Goal: Task Accomplishment & Management: Complete application form

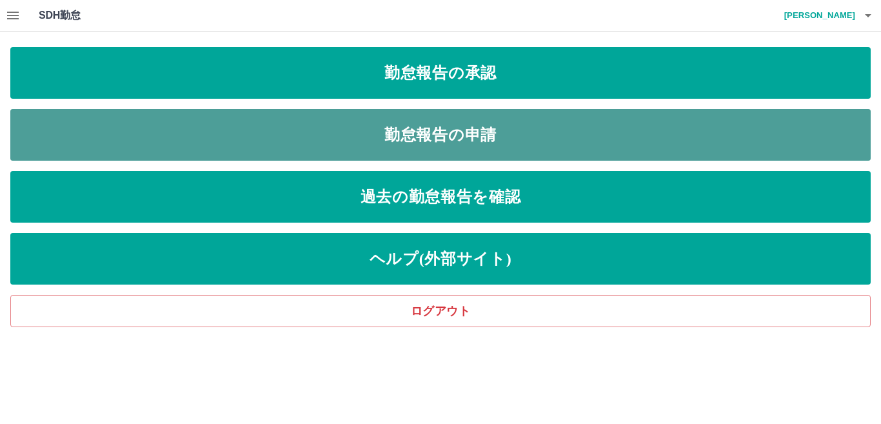
click at [486, 135] on link "勤怠報告の申請" at bounding box center [440, 135] width 860 height 52
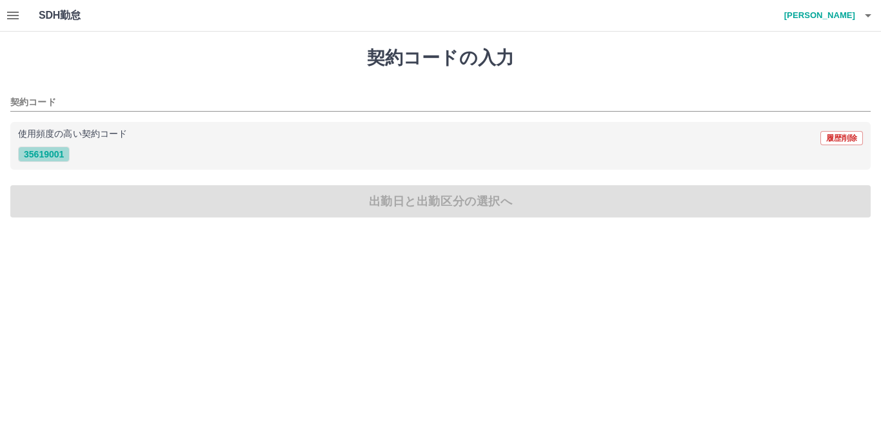
click at [50, 154] on button "35619001" at bounding box center [44, 153] width 52 height 15
type input "********"
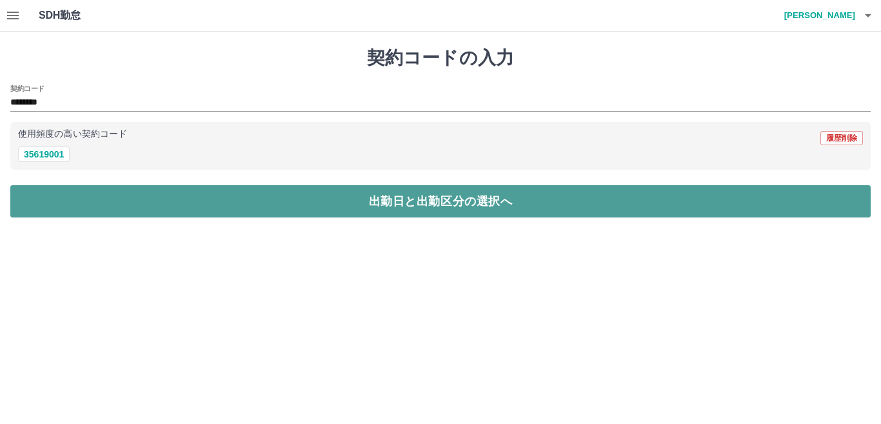
click at [54, 197] on button "出勤日と出勤区分の選択へ" at bounding box center [440, 201] width 860 height 32
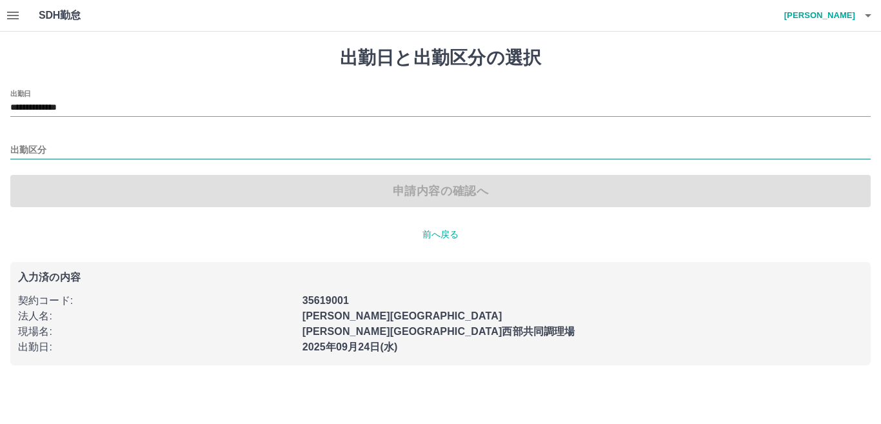
click at [29, 150] on input "出勤区分" at bounding box center [440, 151] width 860 height 16
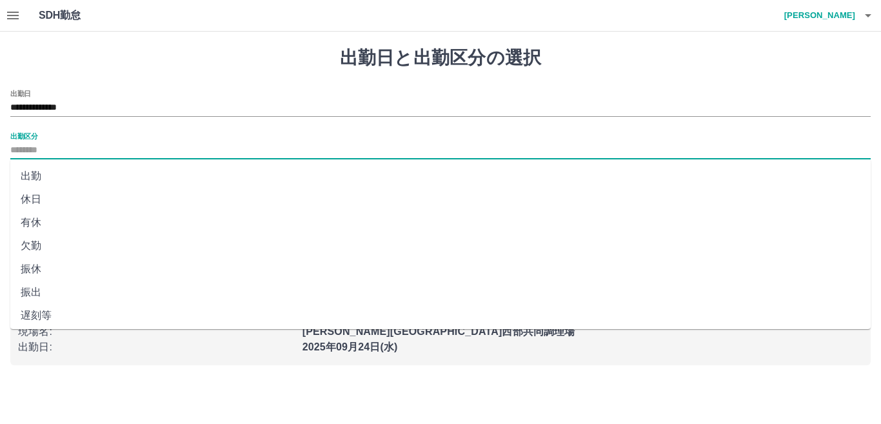
click at [43, 178] on li "出勤" at bounding box center [440, 175] width 860 height 23
type input "**"
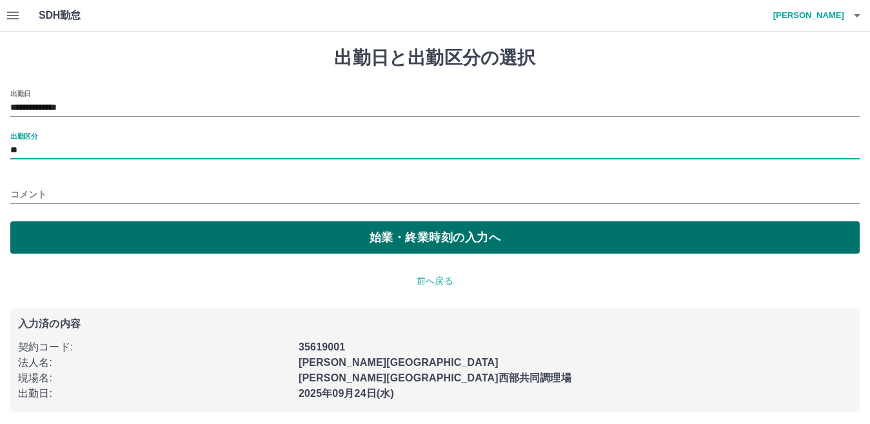
click at [69, 231] on button "始業・終業時刻の入力へ" at bounding box center [434, 237] width 849 height 32
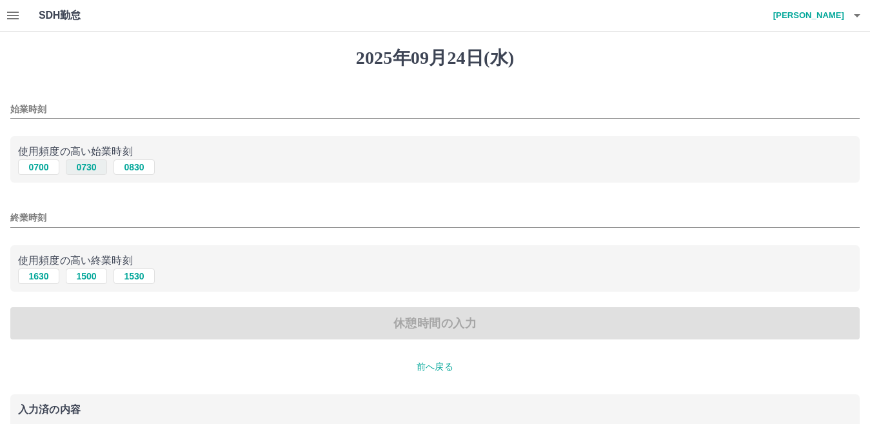
drag, startPoint x: 88, startPoint y: 161, endPoint x: 84, endPoint y: 168, distance: 7.9
click at [87, 163] on button "0730" at bounding box center [86, 166] width 41 height 15
type input "****"
click at [46, 275] on button "1630" at bounding box center [38, 275] width 41 height 15
type input "****"
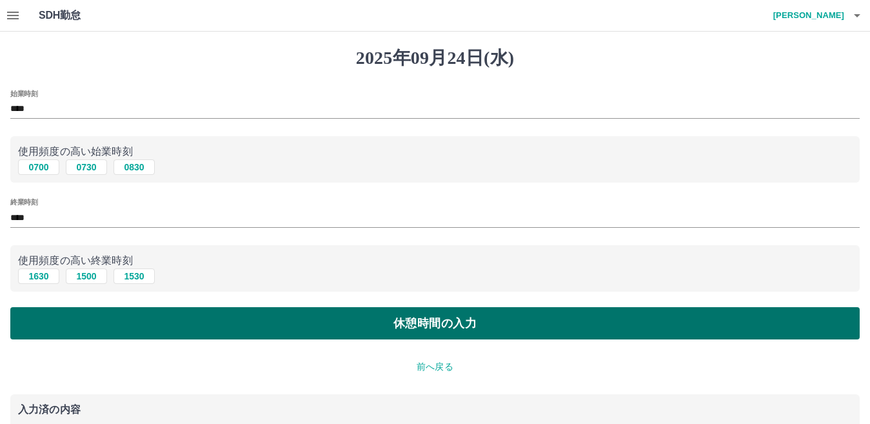
click at [69, 315] on button "休憩時間の入力" at bounding box center [434, 323] width 849 height 32
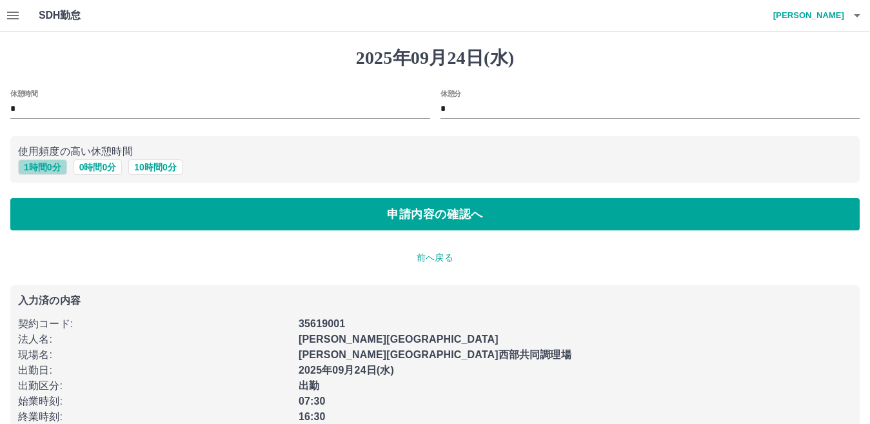
click at [55, 170] on button "1 時間 0 分" at bounding box center [42, 166] width 49 height 15
type input "*"
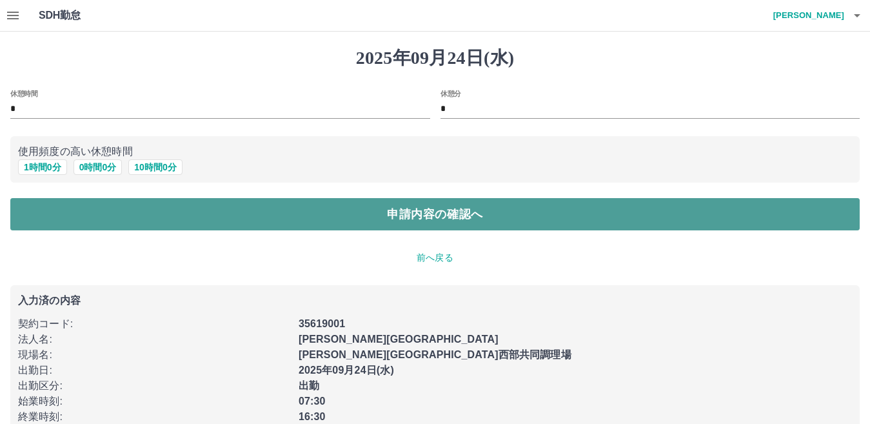
click at [61, 203] on button "申請内容の確認へ" at bounding box center [434, 214] width 849 height 32
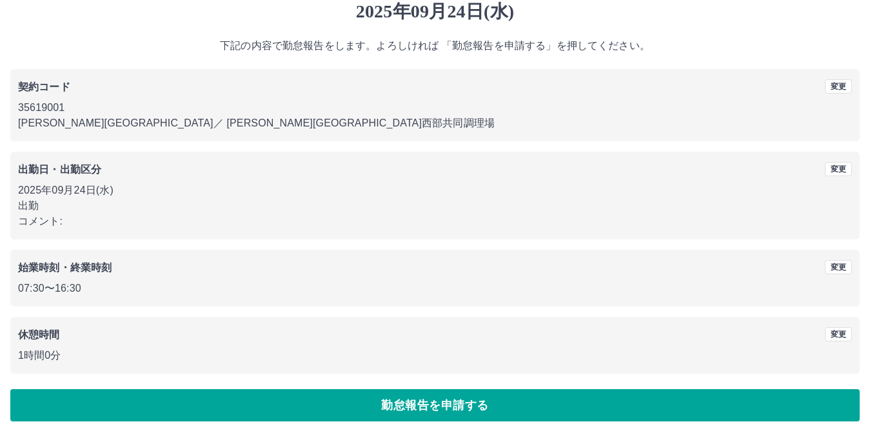
scroll to position [59, 0]
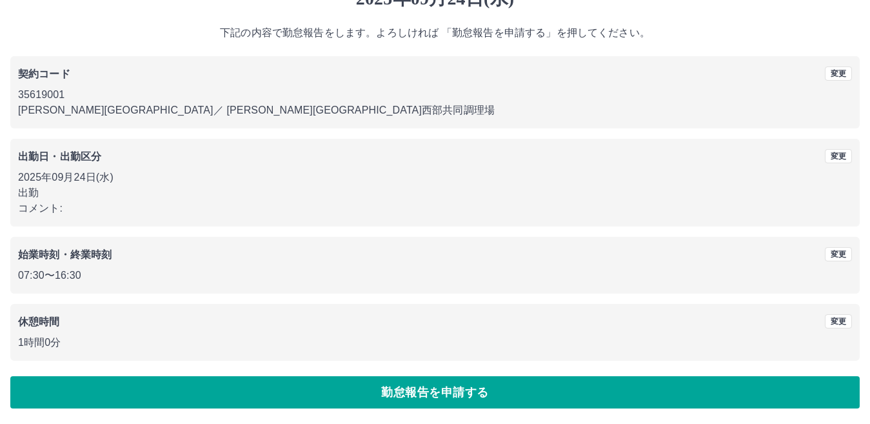
click at [112, 394] on button "勤怠報告を申請する" at bounding box center [434, 392] width 849 height 32
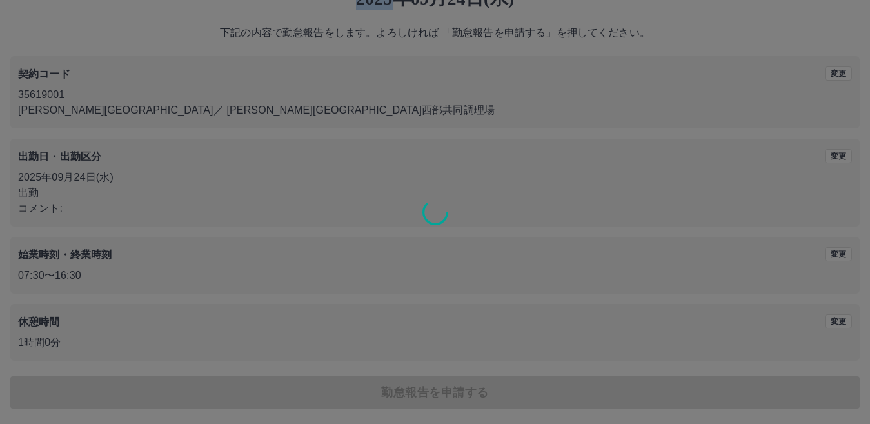
click at [112, 394] on div at bounding box center [435, 212] width 870 height 424
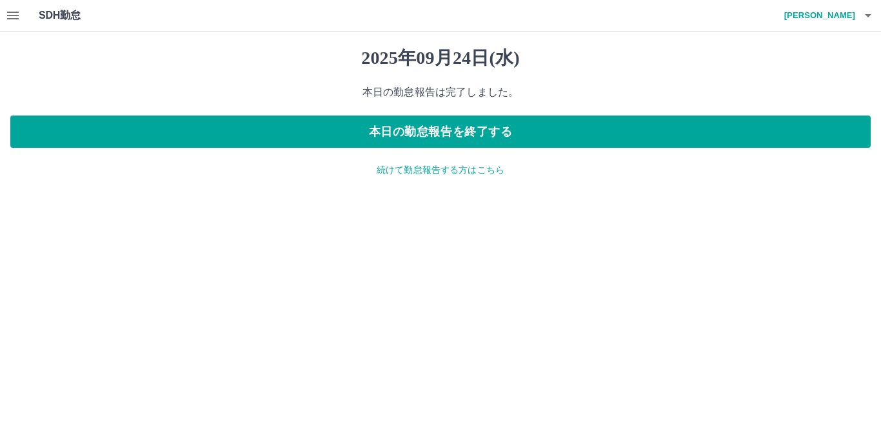
click at [11, 19] on icon "button" at bounding box center [13, 16] width 12 height 8
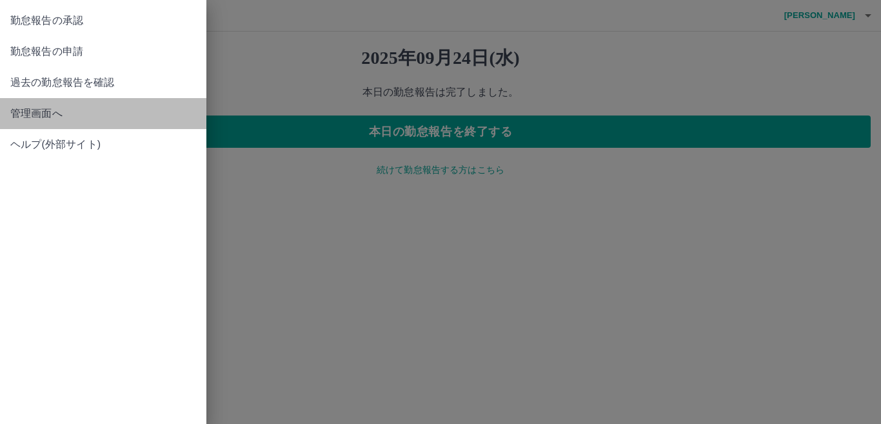
click at [37, 116] on span "管理画面へ" at bounding box center [103, 113] width 186 height 15
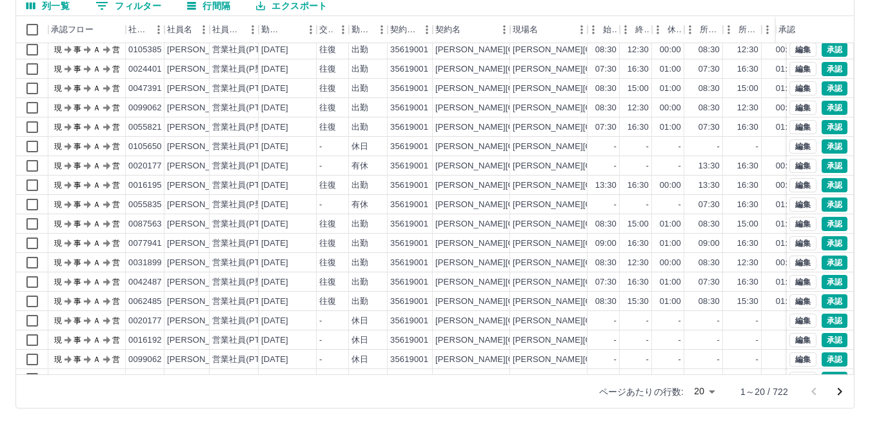
scroll to position [67, 0]
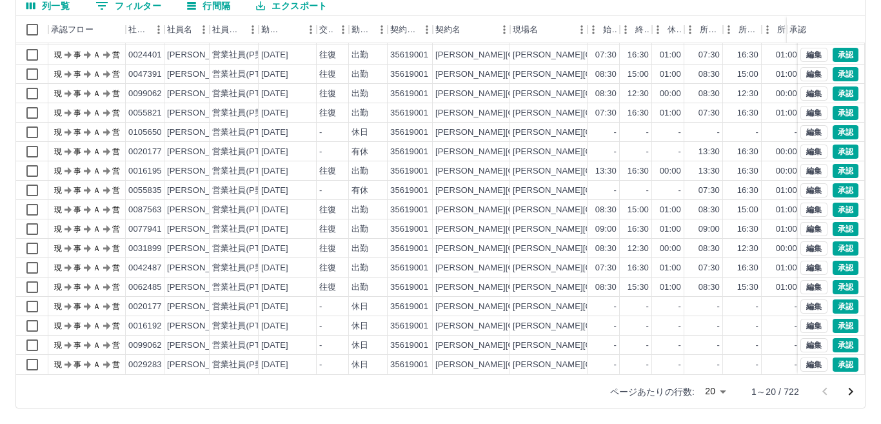
click at [702, 396] on body "SDH勤怠 松本　弘美 勤務実績承認 前月 2025年09月 次月 今月 月選択 承認モード 削除モード 一括承認 列一覧 0 フィルター 行間隔 エクスポー…" at bounding box center [440, 151] width 881 height 545
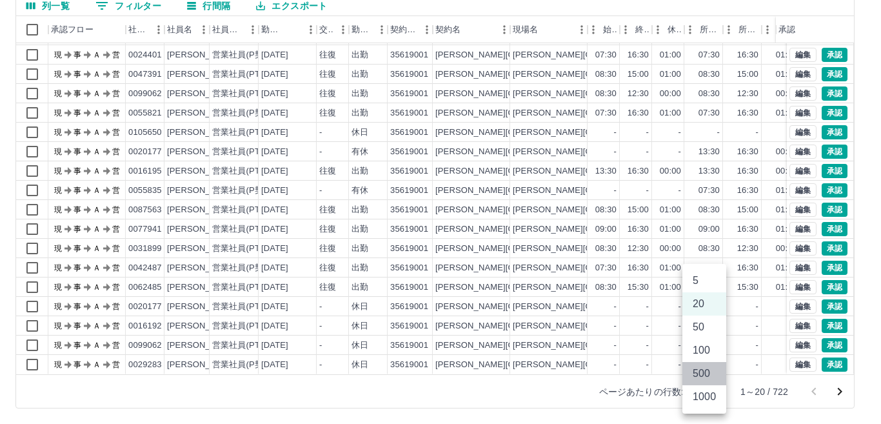
click at [686, 377] on li "500" at bounding box center [704, 373] width 44 height 23
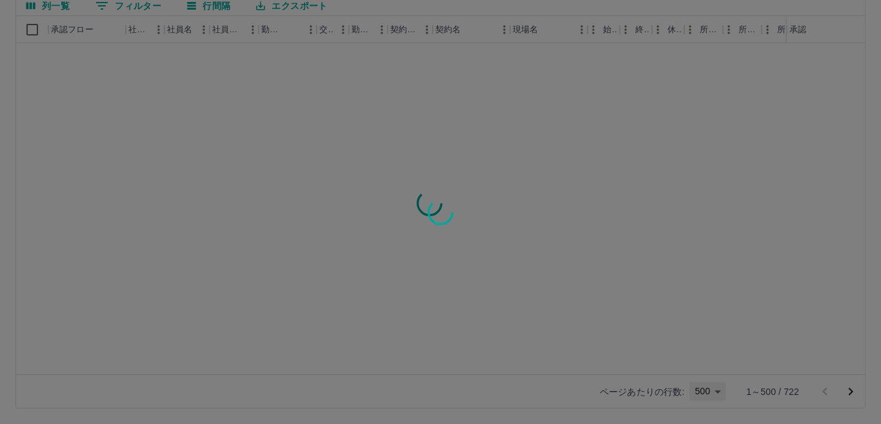
type input "***"
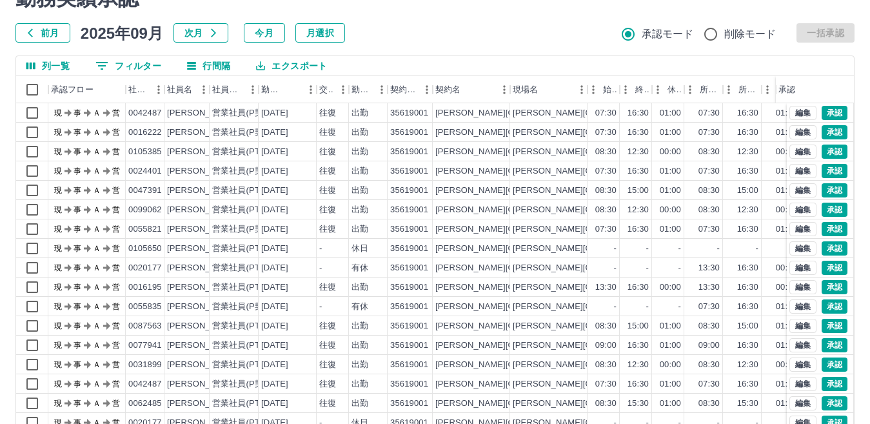
scroll to position [0, 0]
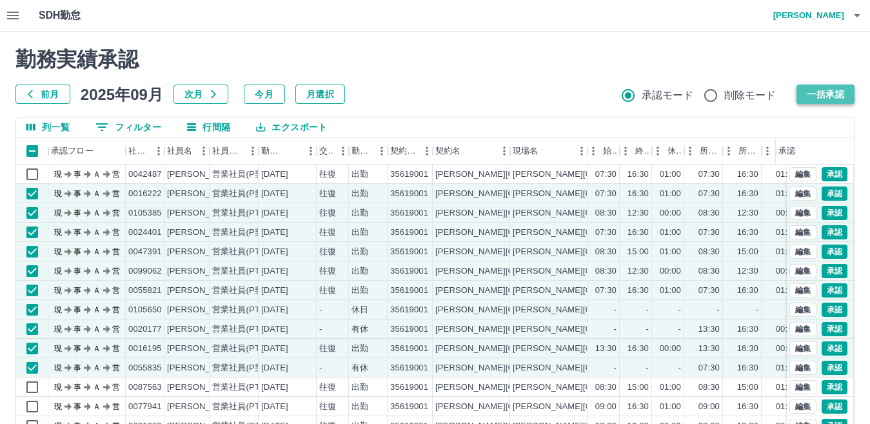
click at [845, 90] on button "一括承認" at bounding box center [826, 93] width 58 height 19
click at [839, 92] on button "一括承認" at bounding box center [826, 93] width 58 height 19
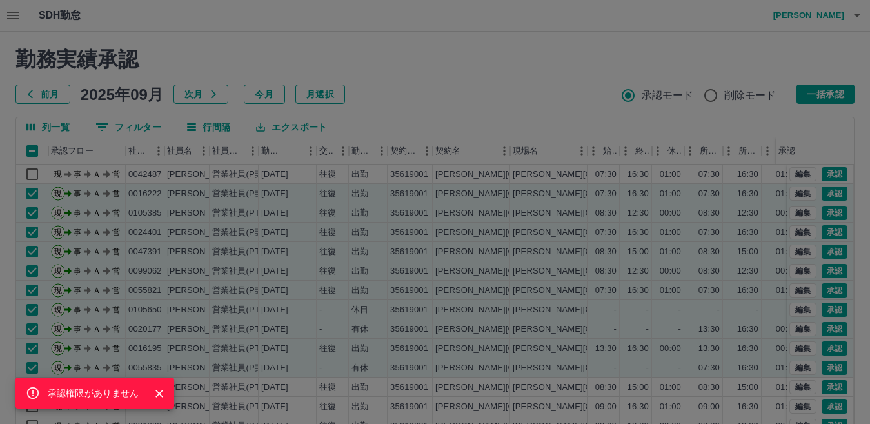
click at [839, 92] on div "承認権限がありません" at bounding box center [435, 212] width 870 height 424
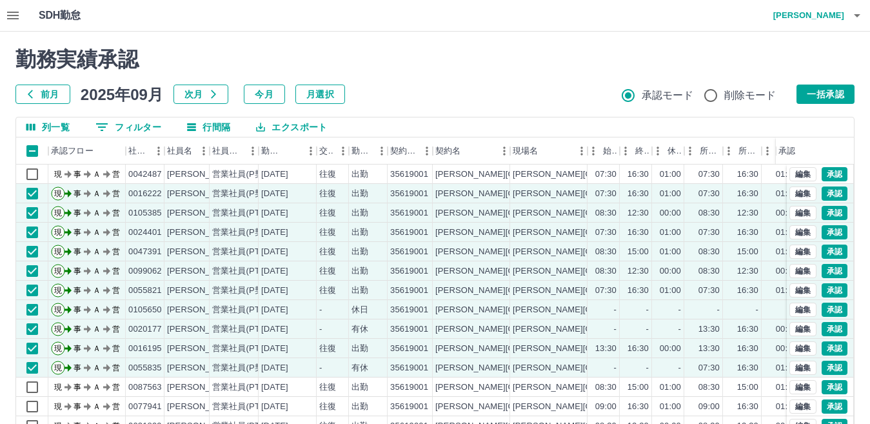
click at [839, 92] on div "承認権限がありません 勤務実績承認 前月 2025年09月 次月 今月 月選択 承認モード 削除モード 一括承認" at bounding box center [434, 75] width 839 height 57
click at [822, 98] on button "一括承認" at bounding box center [826, 93] width 58 height 19
click at [822, 98] on div "承認権限がありません 勤務実績承認 前月 2025年09月 次月 今月 月選択 承認モード 削除モード 一括承認" at bounding box center [434, 75] width 839 height 57
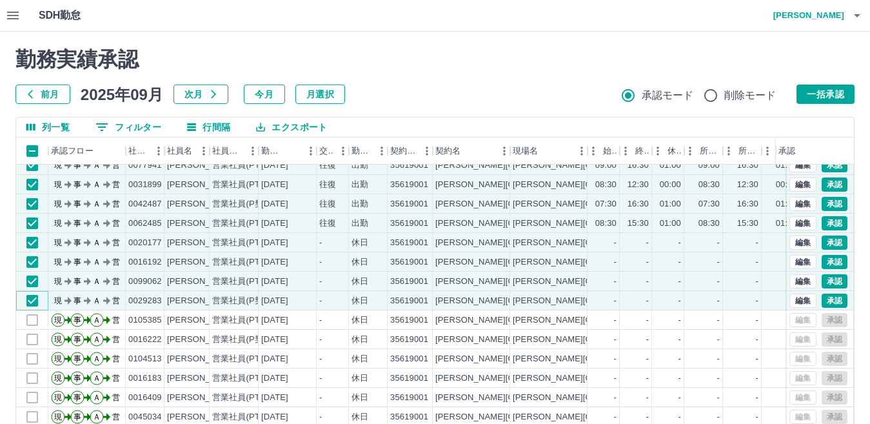
scroll to position [258, 0]
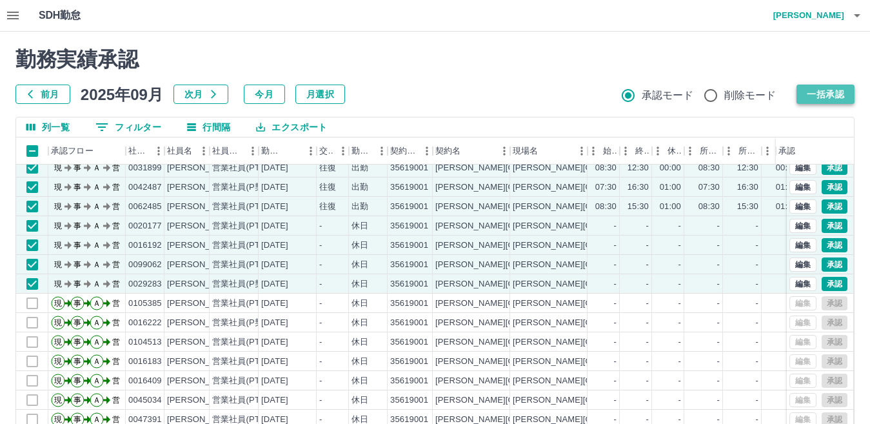
click at [821, 93] on button "一括承認" at bounding box center [826, 93] width 58 height 19
drag, startPoint x: 855, startPoint y: 95, endPoint x: 815, endPoint y: 99, distance: 40.8
click at [846, 97] on div "勤務実績承認 前月 2025年09月 次月 今月 月選択 承認モード 削除モード 一括承認 列一覧 0 フィルター 行間隔 エクスポート 承認フロー 社員番号…" at bounding box center [435, 288] width 870 height 513
click at [807, 96] on button "一括承認" at bounding box center [826, 93] width 58 height 19
click at [807, 97] on div "勤務実績承認 前月 2025年09月 次月 今月 月選択 承認モード 削除モード 一括承認" at bounding box center [434, 75] width 839 height 57
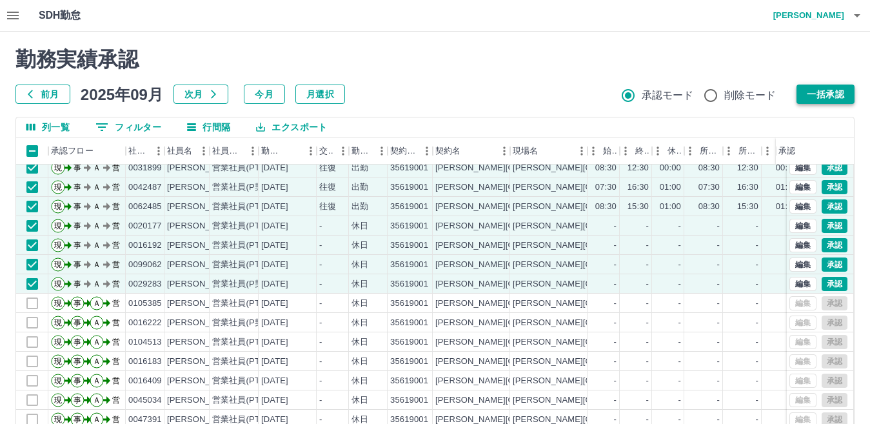
click at [822, 93] on button "一括承認" at bounding box center [826, 93] width 58 height 19
click at [822, 93] on div "承認権限がありません 勤務実績承認 前月 2025年09月 次月 今月 月選択 承認モード 削除モード 一括承認" at bounding box center [434, 75] width 839 height 57
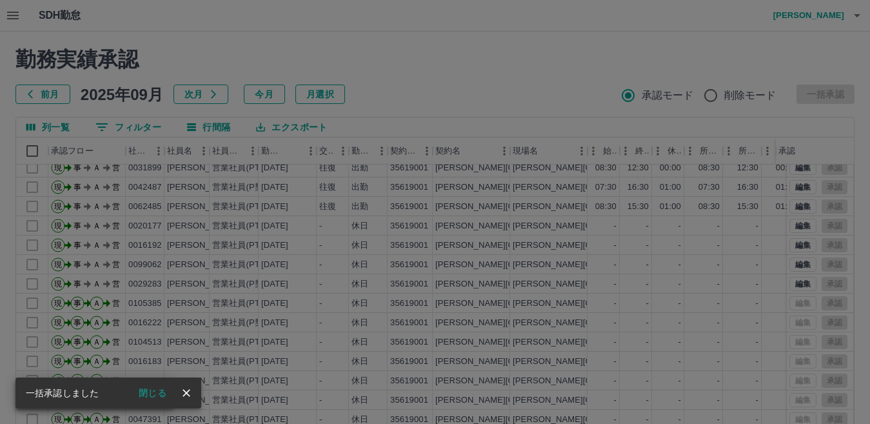
click at [820, 97] on div "承認権限がありません" at bounding box center [435, 212] width 870 height 424
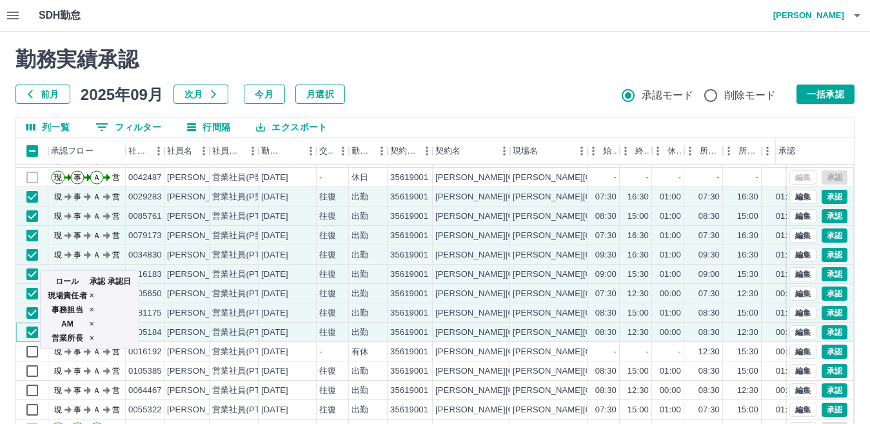
scroll to position [839, 0]
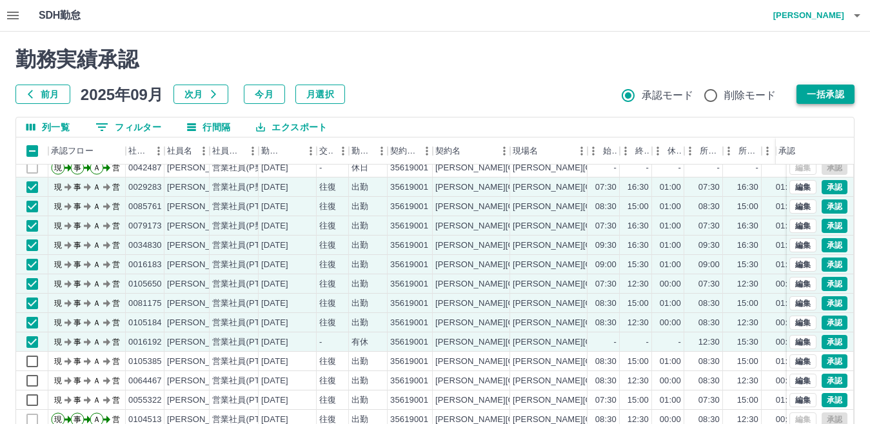
click at [824, 97] on button "一括承認" at bounding box center [826, 93] width 58 height 19
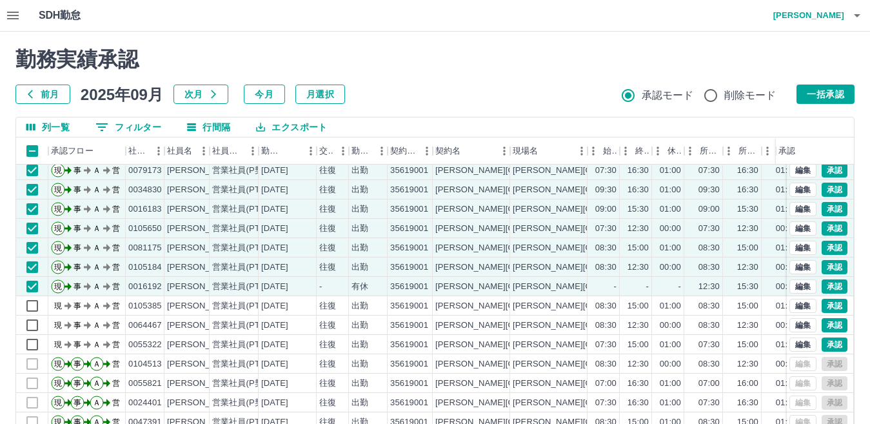
scroll to position [968, 0]
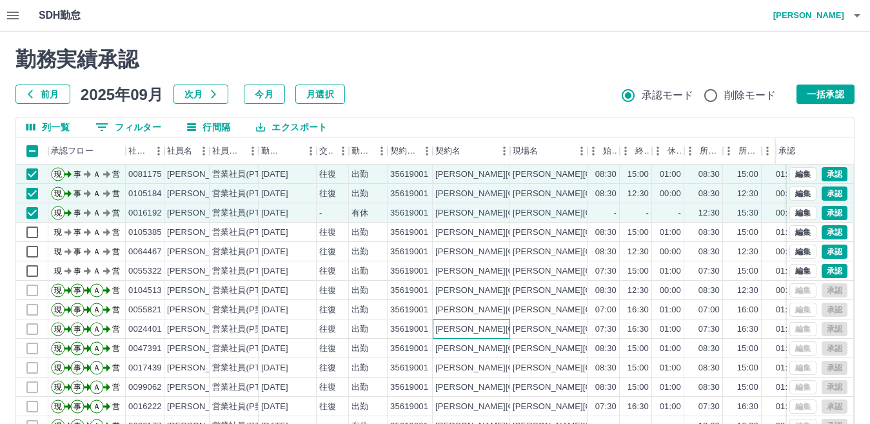
click at [453, 334] on div "金沢市" at bounding box center [514, 329] width 159 height 12
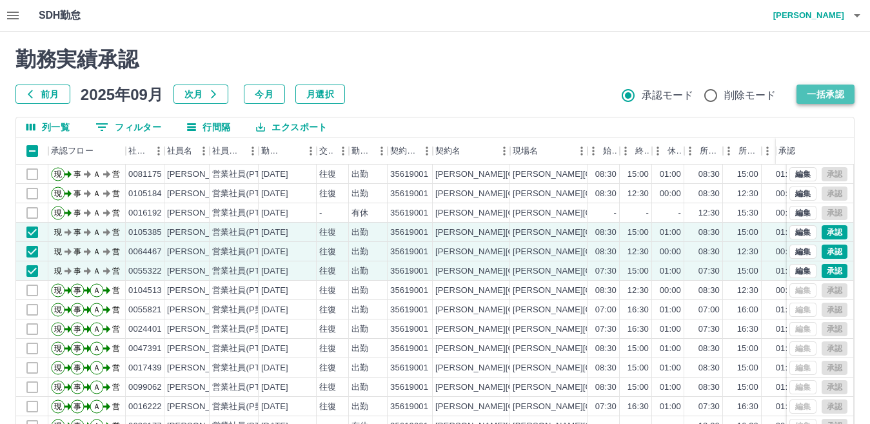
click at [839, 90] on button "一括承認" at bounding box center [826, 93] width 58 height 19
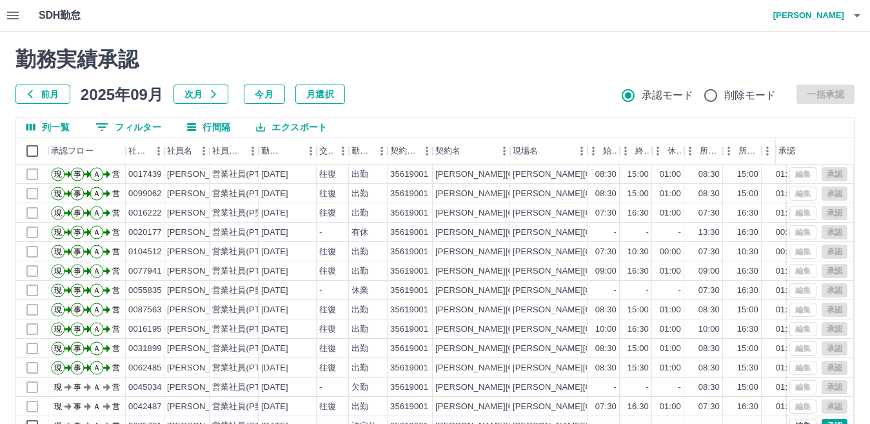
scroll to position [1226, 0]
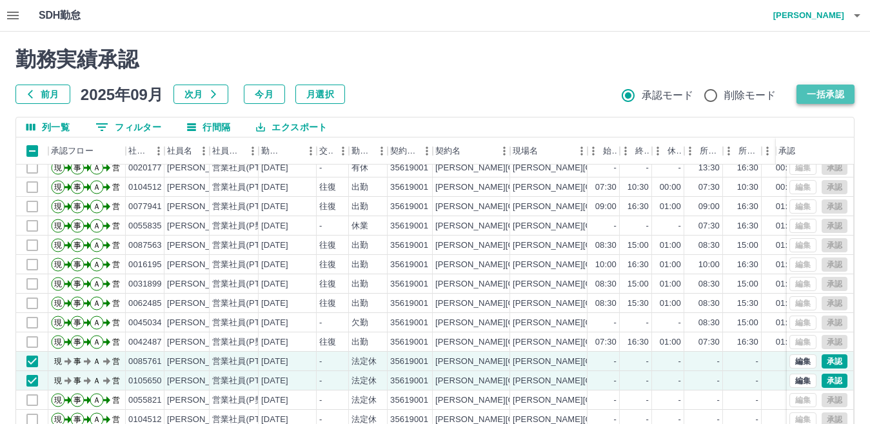
click at [840, 94] on button "一括承認" at bounding box center [826, 93] width 58 height 19
click at [820, 88] on button "一括承認" at bounding box center [826, 93] width 58 height 19
click at [820, 88] on div "勤務実績承認 前月 2025年09月 次月 今月 月選択 承認モード 削除モード 一括承認" at bounding box center [434, 75] width 839 height 57
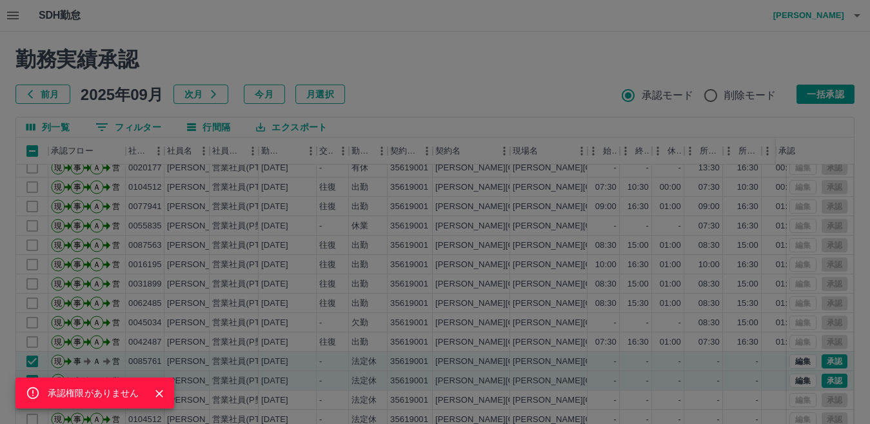
click at [832, 88] on div "承認権限がありません" at bounding box center [435, 212] width 870 height 424
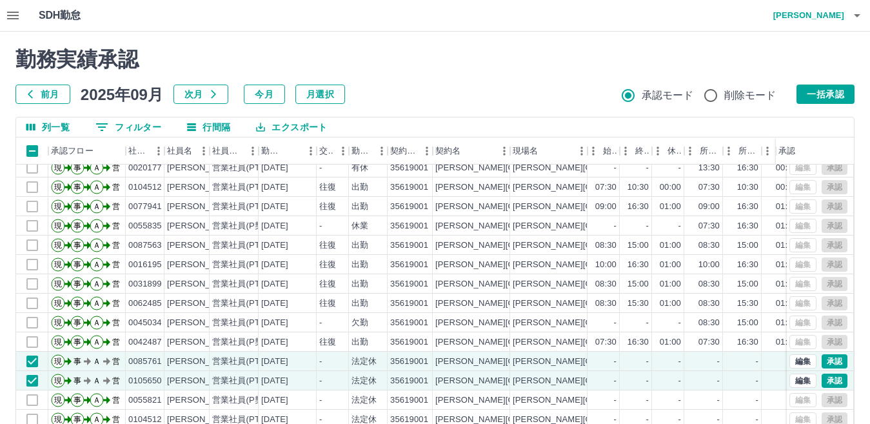
click at [832, 88] on div "承認権限がありません 勤務実績承認 前月 2025年09月 次月 今月 月選択 承認モード 削除モード 一括承認" at bounding box center [434, 75] width 839 height 57
click at [832, 90] on button "一括承認" at bounding box center [826, 93] width 58 height 19
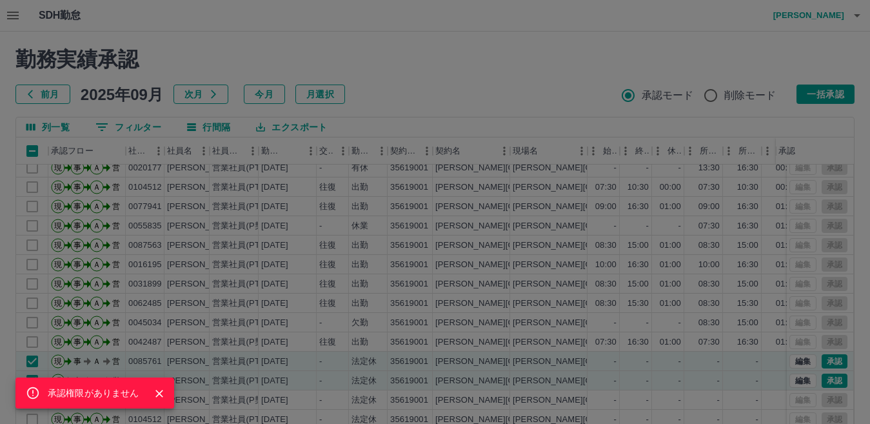
click at [157, 393] on icon "Close" at bounding box center [159, 393] width 13 height 13
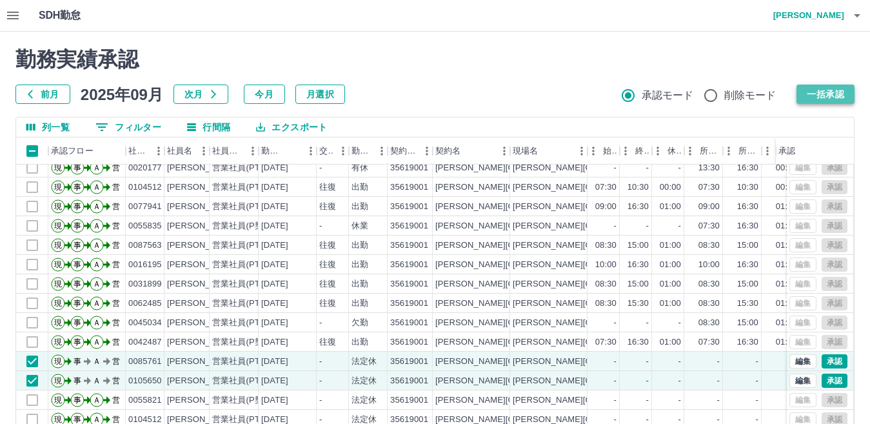
click at [835, 100] on button "一括承認" at bounding box center [826, 93] width 58 height 19
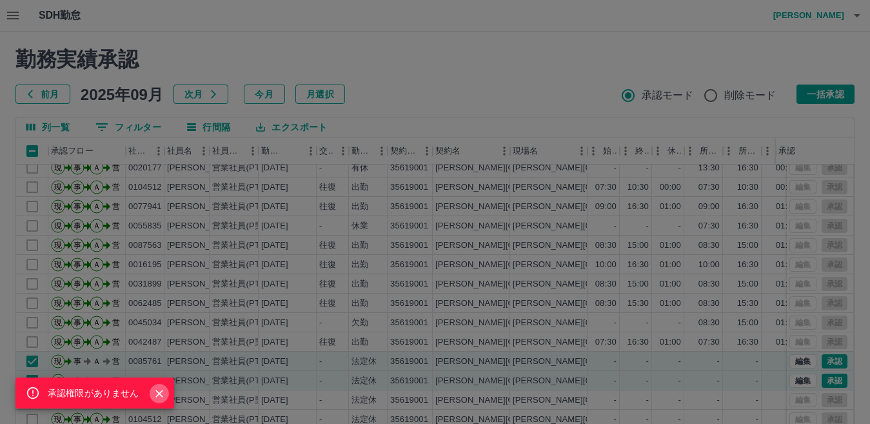
click at [168, 396] on button "Close" at bounding box center [159, 393] width 19 height 19
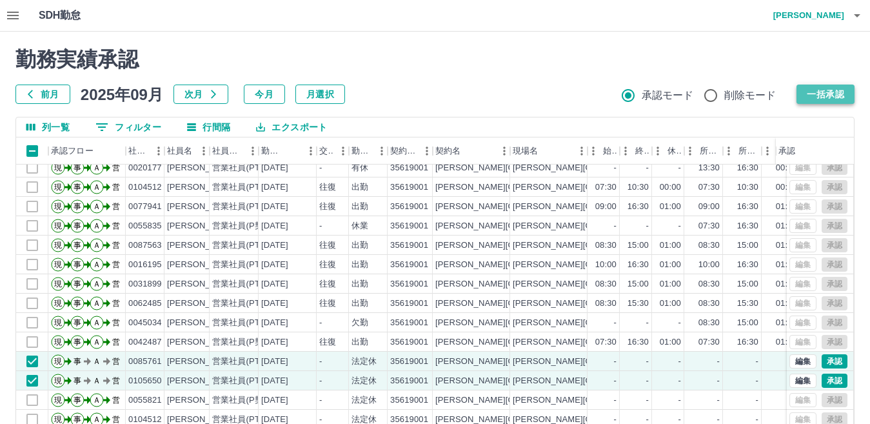
click at [824, 91] on button "一括承認" at bounding box center [826, 93] width 58 height 19
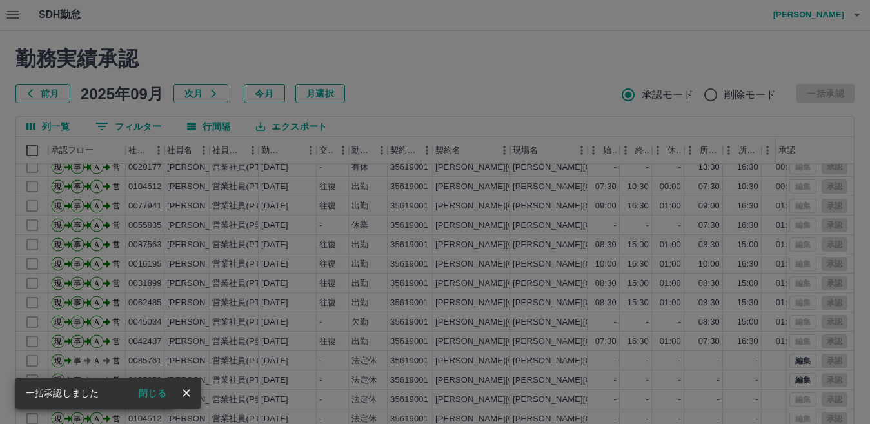
scroll to position [65, 0]
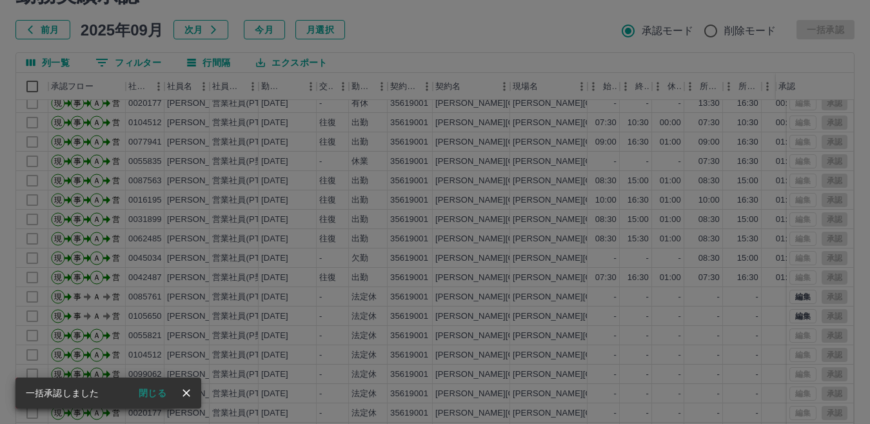
click at [186, 395] on icon "close" at bounding box center [186, 392] width 13 height 13
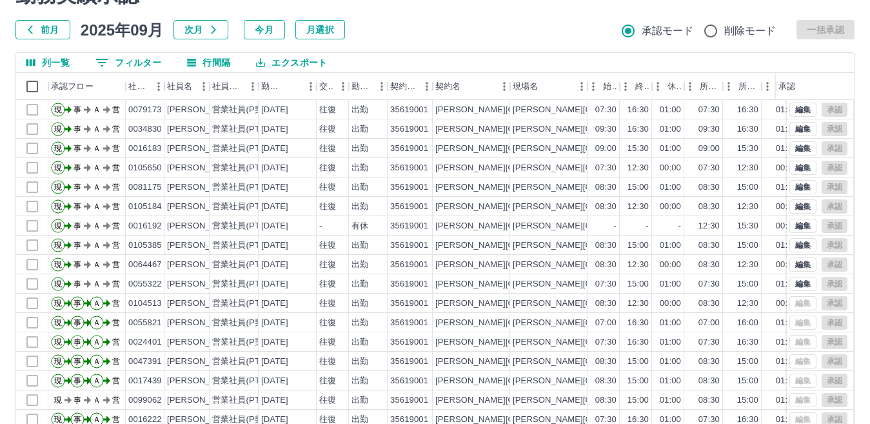
scroll to position [903, 0]
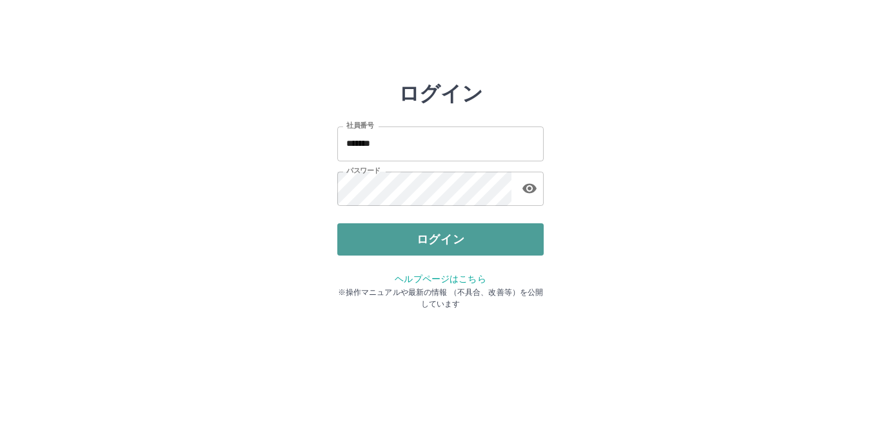
click at [430, 229] on button "ログイン" at bounding box center [440, 239] width 206 height 32
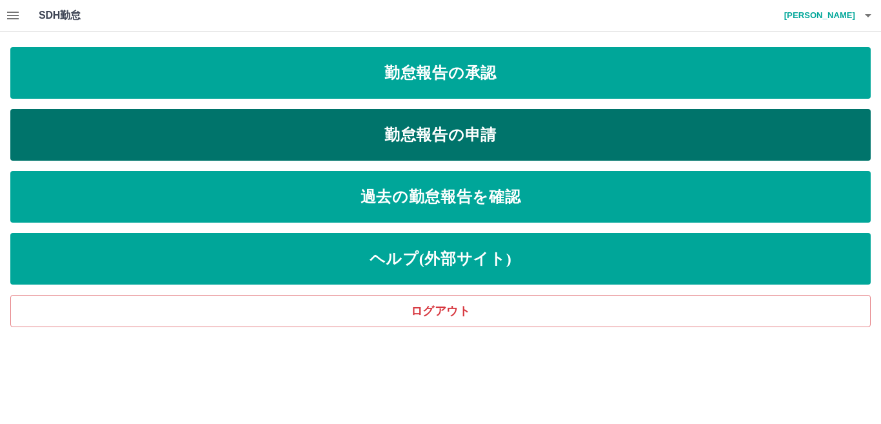
click at [428, 141] on link "勤怠報告の申請" at bounding box center [440, 135] width 860 height 52
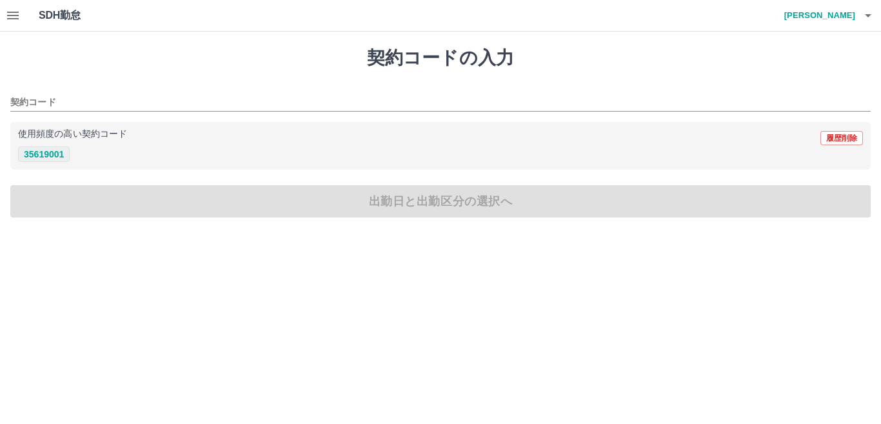
click at [40, 157] on button "35619001" at bounding box center [44, 153] width 52 height 15
type input "********"
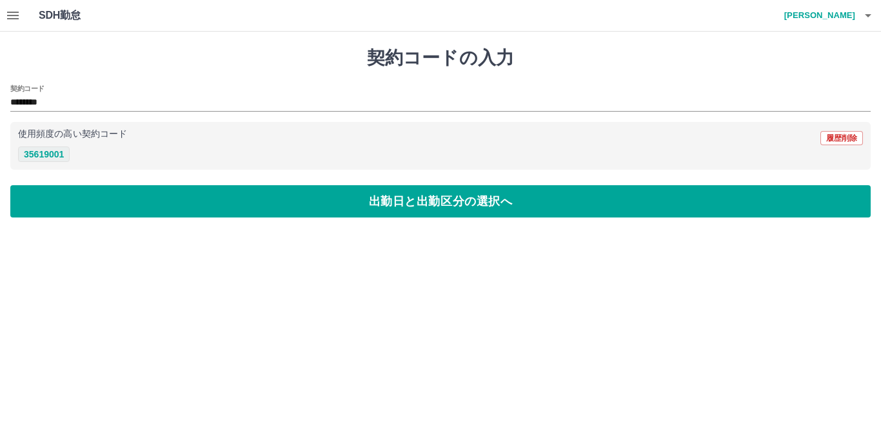
click at [46, 154] on button "35619001" at bounding box center [44, 153] width 52 height 15
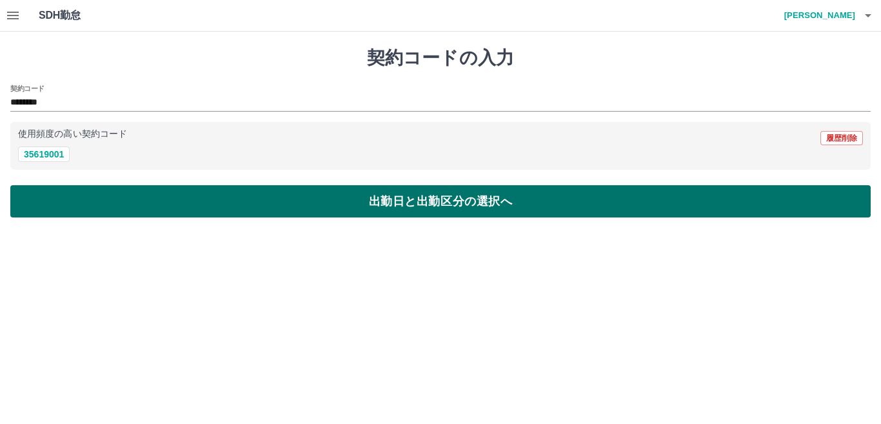
click at [283, 203] on button "出勤日と出勤区分の選択へ" at bounding box center [440, 201] width 860 height 32
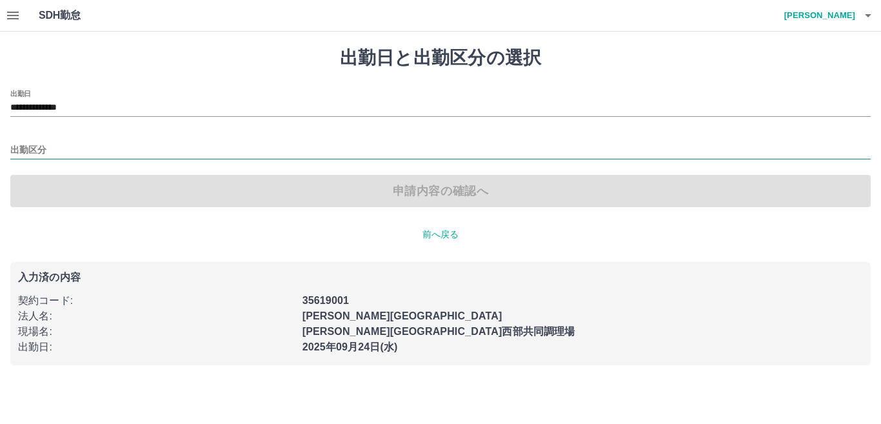
click at [28, 154] on input "出勤区分" at bounding box center [440, 151] width 860 height 16
click at [869, 15] on icon "button" at bounding box center [867, 15] width 15 height 15
click at [828, 100] on li "ログアウト" at bounding box center [814, 94] width 114 height 23
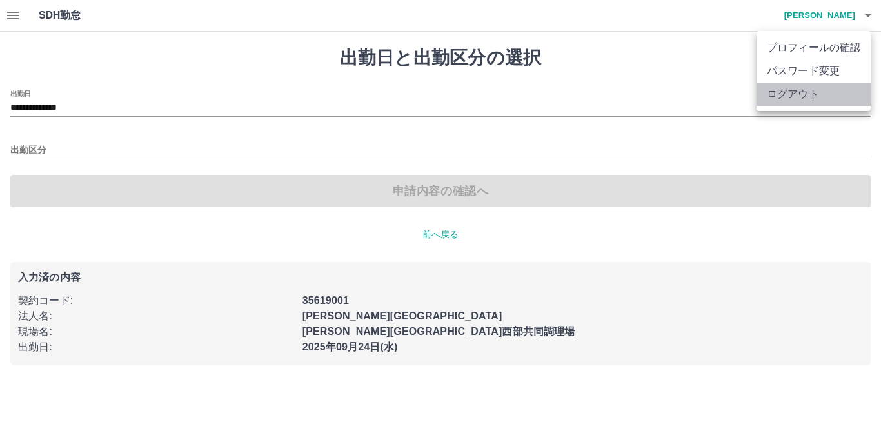
click at [796, 99] on li "ログアウト" at bounding box center [814, 94] width 114 height 23
click at [813, 224] on div at bounding box center [440, 212] width 881 height 424
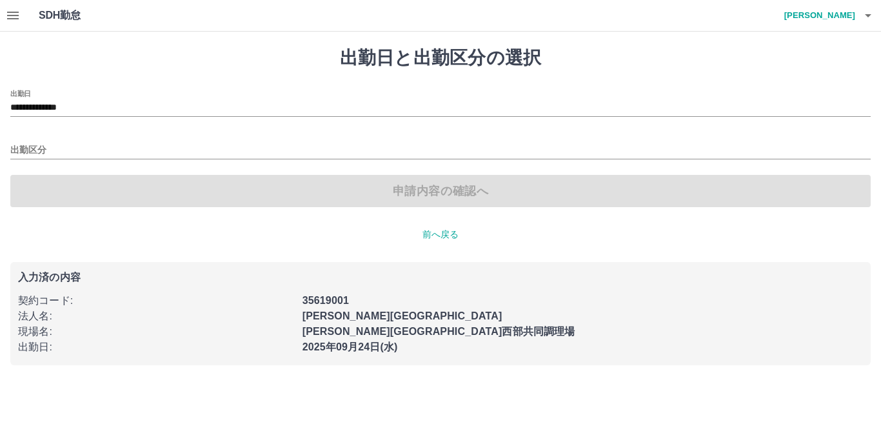
click at [869, 17] on icon "button" at bounding box center [867, 15] width 15 height 15
click at [869, 17] on div at bounding box center [440, 212] width 881 height 424
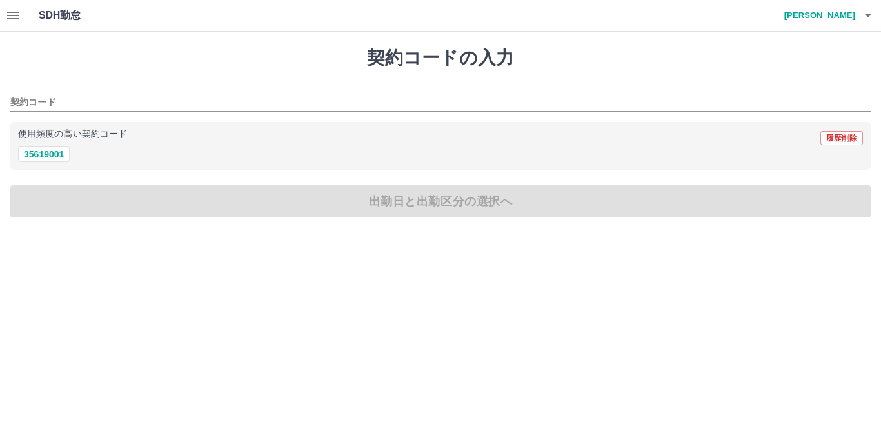
click at [871, 14] on icon "button" at bounding box center [868, 15] width 6 height 3
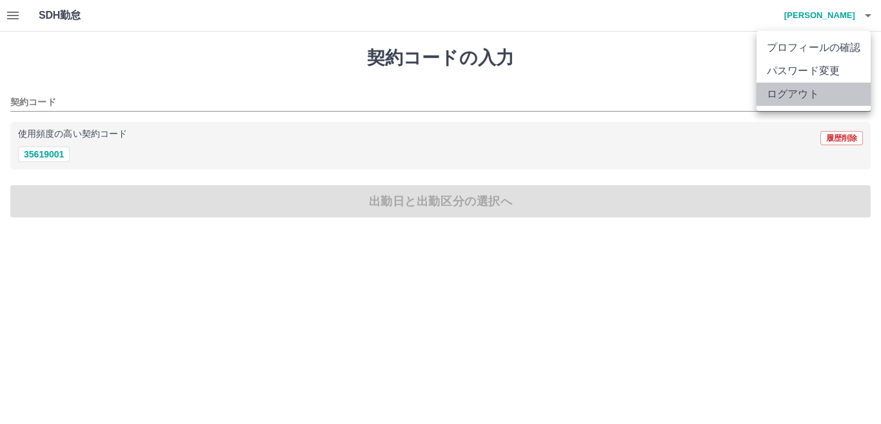
click at [837, 89] on li "ログアウト" at bounding box center [814, 94] width 114 height 23
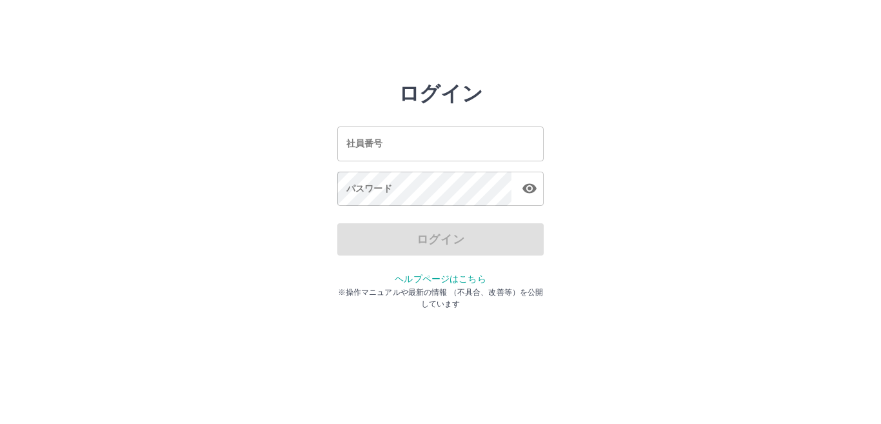
click at [466, 144] on input "社員番号" at bounding box center [440, 143] width 206 height 34
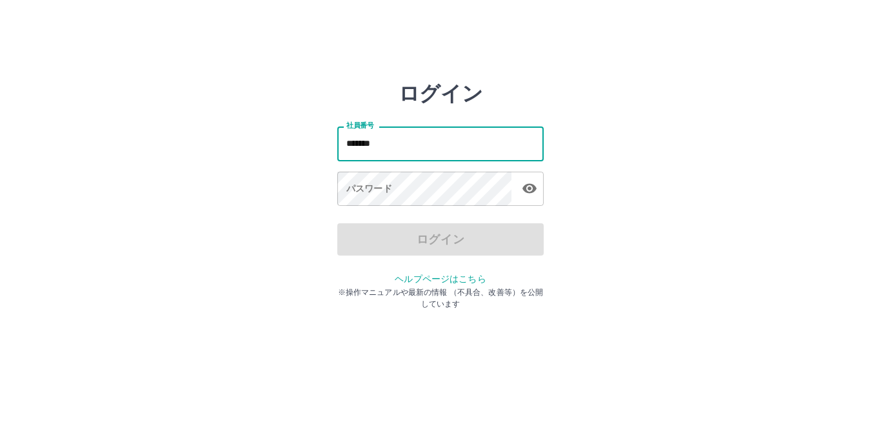
type input "*******"
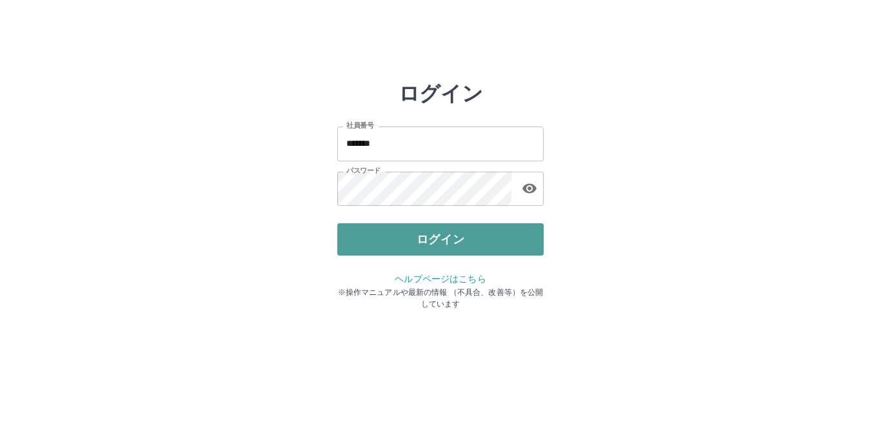
click at [407, 244] on button "ログイン" at bounding box center [440, 239] width 206 height 32
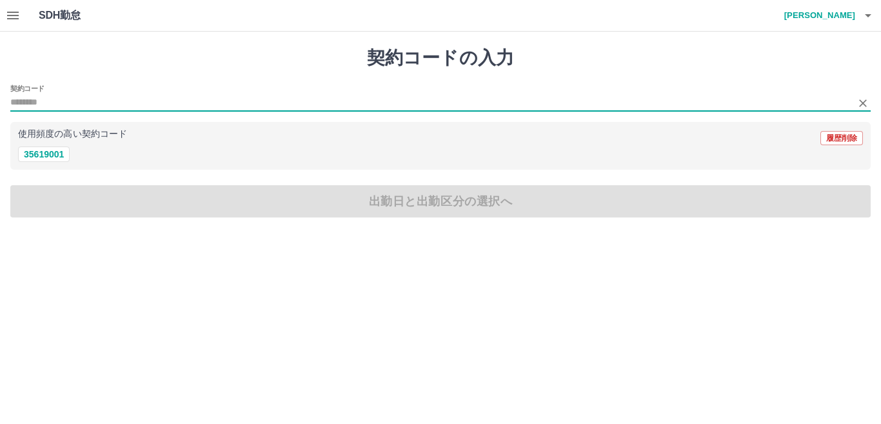
click at [39, 101] on input "契約コード" at bounding box center [430, 103] width 841 height 16
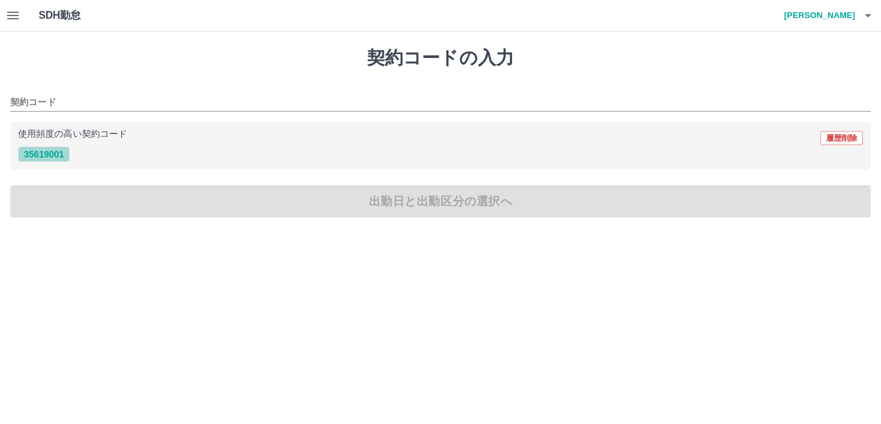
click at [46, 150] on button "35619001" at bounding box center [44, 153] width 52 height 15
type input "********"
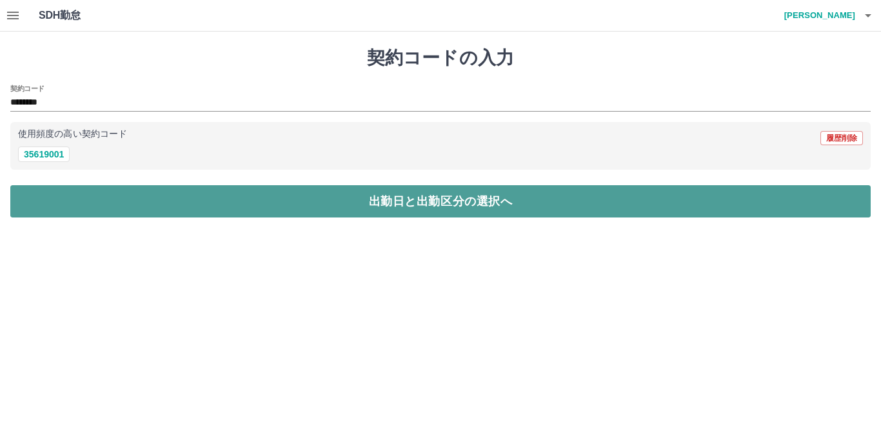
click at [148, 192] on button "出勤日と出勤区分の選択へ" at bounding box center [440, 201] width 860 height 32
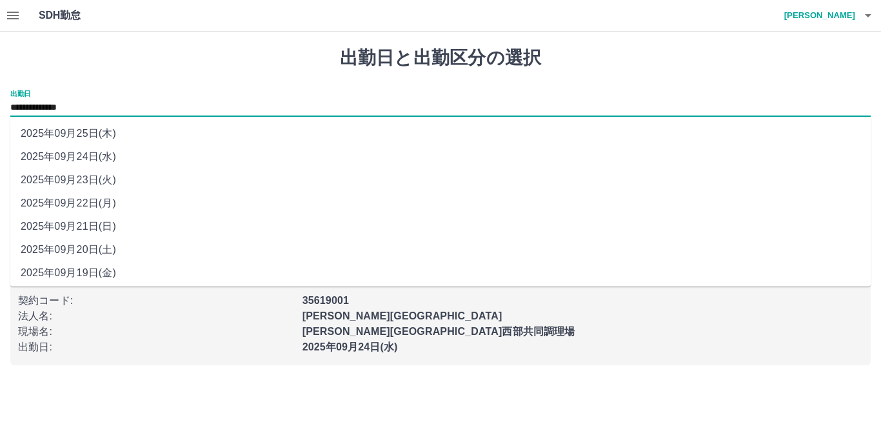
click at [85, 112] on input "**********" at bounding box center [440, 108] width 860 height 16
click at [77, 200] on li "2025年09月22日(月)" at bounding box center [440, 203] width 860 height 23
type input "**********"
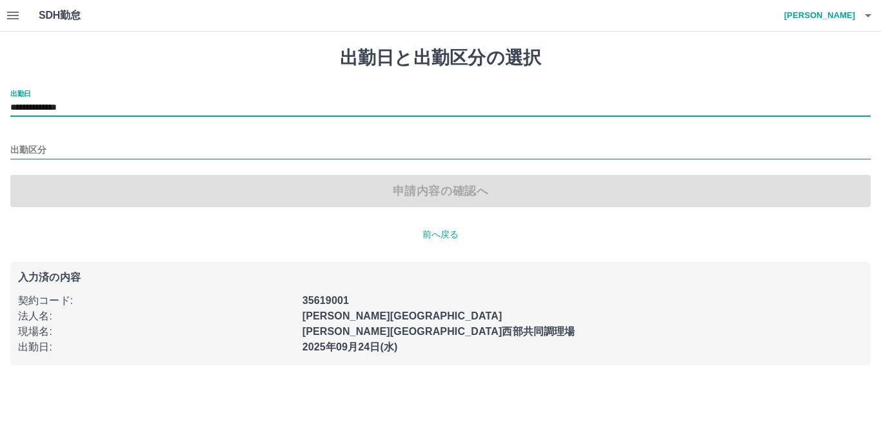
click at [39, 148] on input "出勤区分" at bounding box center [440, 151] width 860 height 16
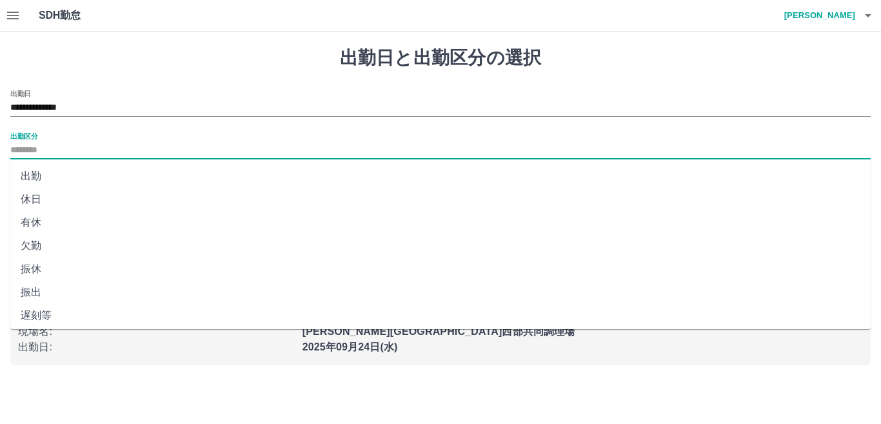
click at [26, 155] on input "出勤区分" at bounding box center [440, 151] width 860 height 16
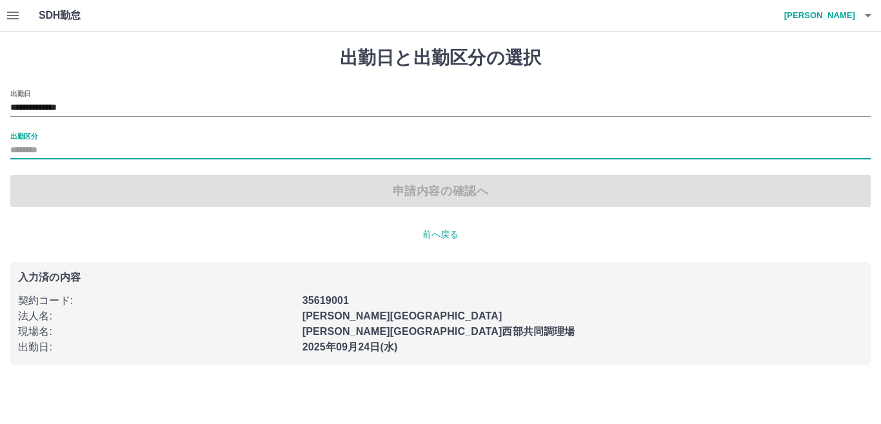
click at [26, 134] on label "出勤区分" at bounding box center [23, 136] width 27 height 10
click at [26, 143] on input "出勤区分" at bounding box center [440, 151] width 860 height 16
click at [17, 132] on label "出勤区分" at bounding box center [23, 136] width 27 height 10
click at [17, 143] on input "出勤区分" at bounding box center [440, 151] width 860 height 16
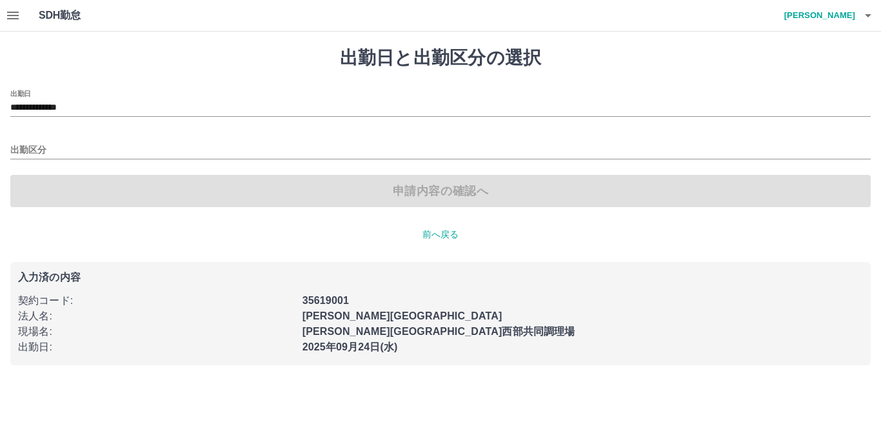
click at [27, 130] on div "**********" at bounding box center [440, 148] width 860 height 117
click at [27, 149] on input "出勤区分" at bounding box center [440, 151] width 860 height 16
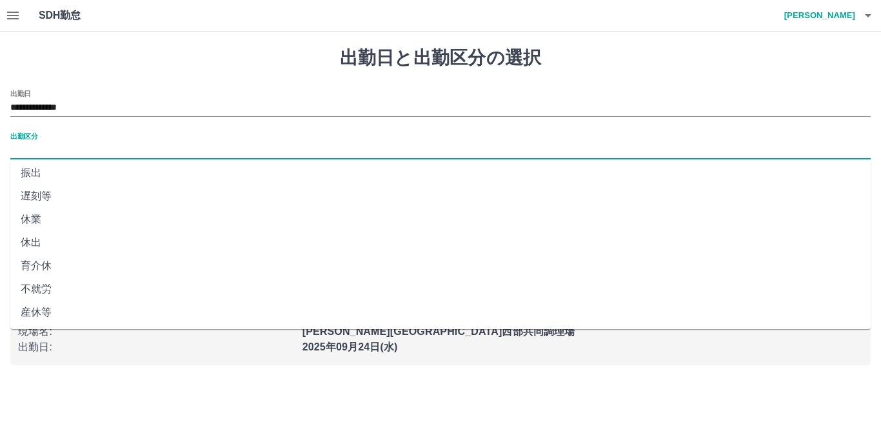
scroll to position [129, 0]
click at [51, 277] on li "不就労" at bounding box center [440, 279] width 860 height 23
type input "***"
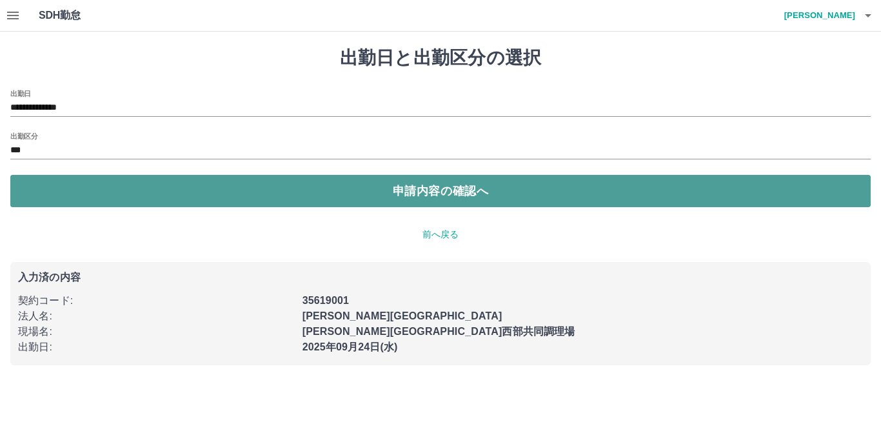
click at [103, 199] on button "申請内容の確認へ" at bounding box center [440, 191] width 860 height 32
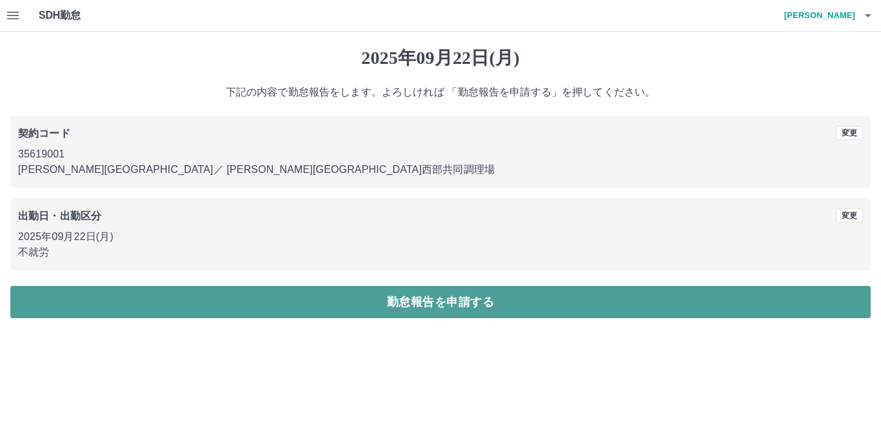
click at [269, 298] on button "勤怠報告を申請する" at bounding box center [440, 302] width 860 height 32
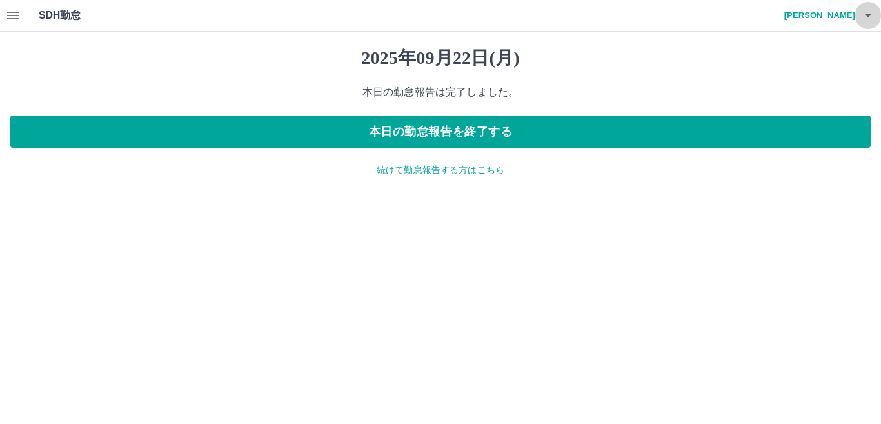
click at [864, 16] on icon "button" at bounding box center [867, 15] width 15 height 15
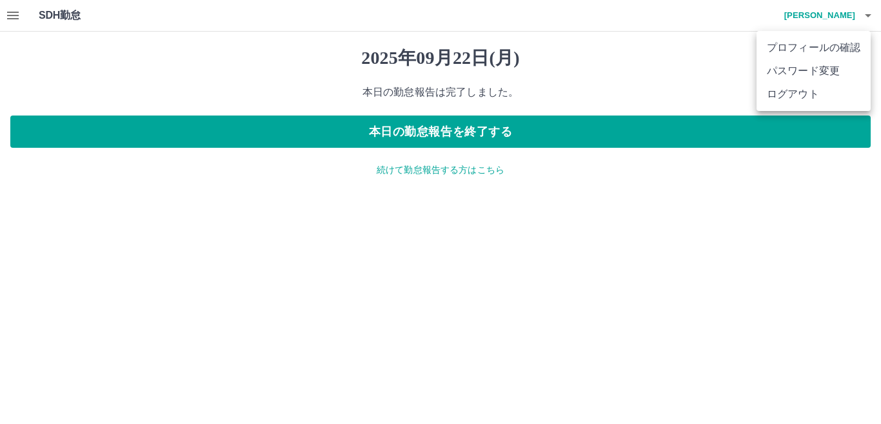
click at [809, 99] on li "ログアウト" at bounding box center [814, 94] width 114 height 23
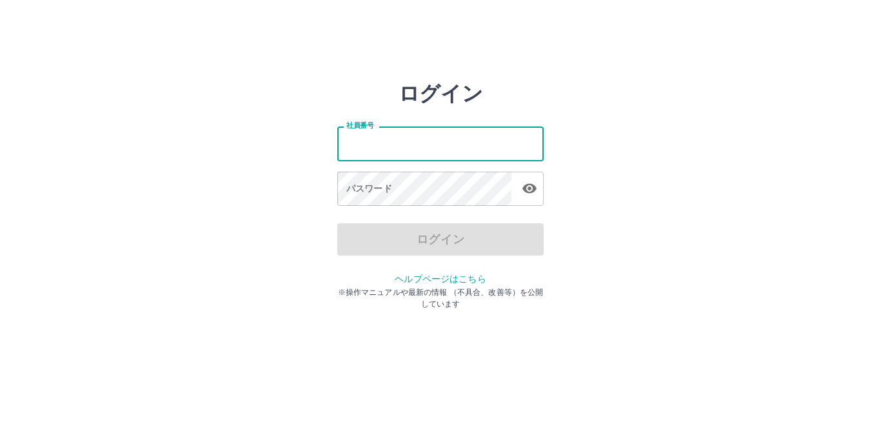
click at [408, 146] on input "社員番号" at bounding box center [440, 143] width 206 height 34
type input "*******"
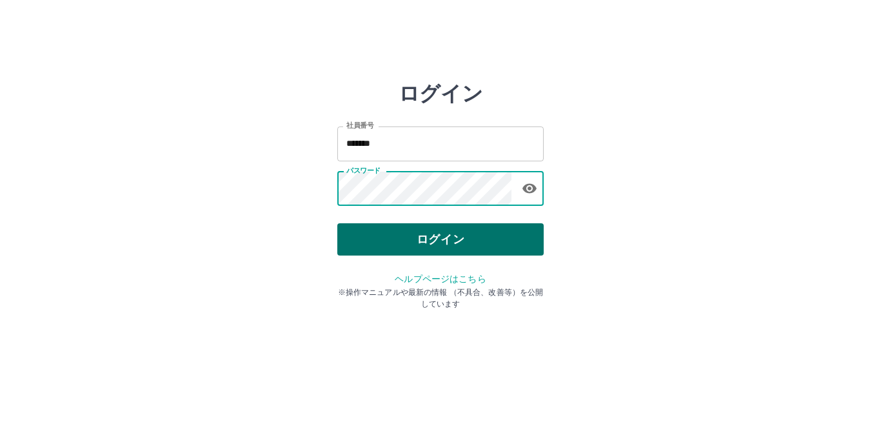
click at [435, 237] on button "ログイン" at bounding box center [440, 239] width 206 height 32
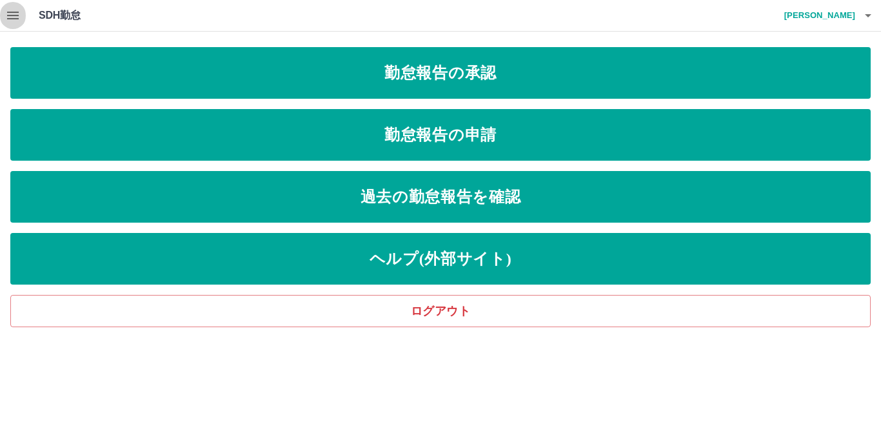
click at [12, 15] on icon "button" at bounding box center [13, 16] width 12 height 8
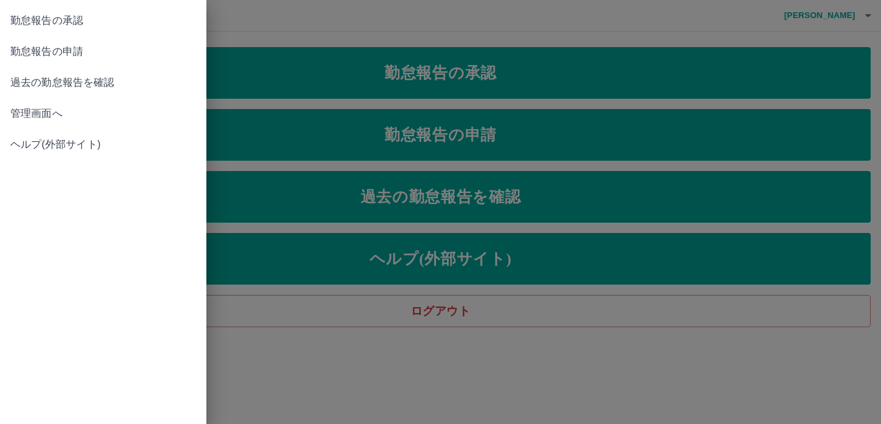
drag, startPoint x: 736, startPoint y: 332, endPoint x: 689, endPoint y: 335, distance: 47.2
click at [726, 333] on div at bounding box center [440, 212] width 881 height 424
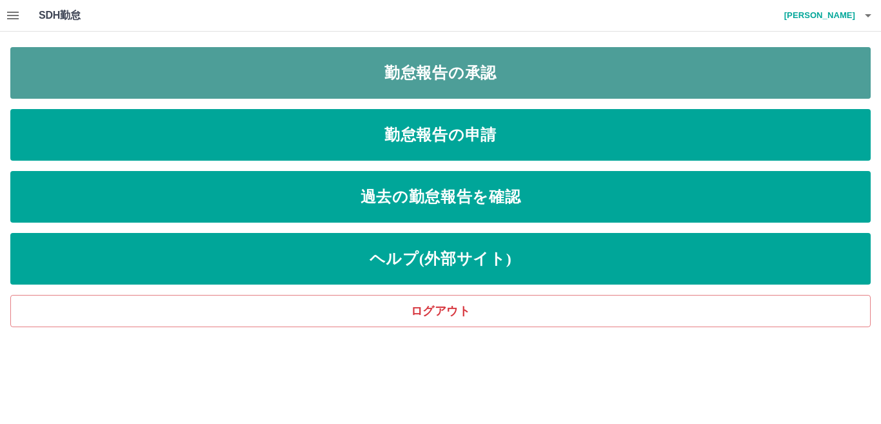
click at [506, 69] on link "勤怠報告の承認" at bounding box center [440, 73] width 860 height 52
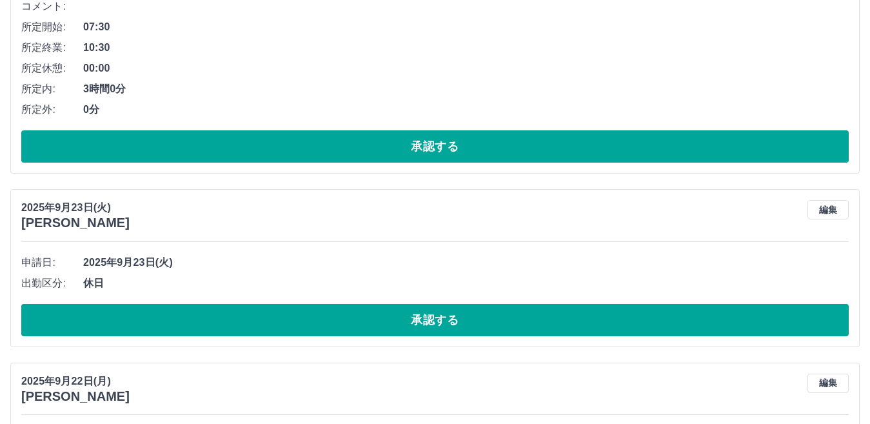
scroll to position [710, 0]
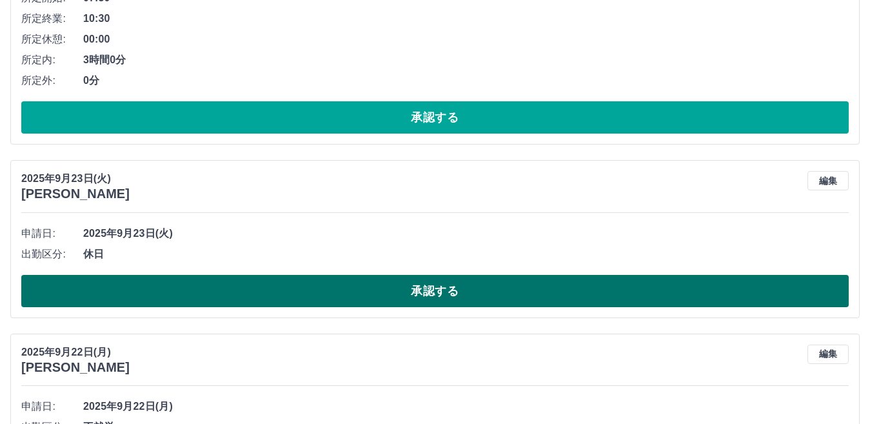
click at [319, 300] on button "承認する" at bounding box center [435, 291] width 828 height 32
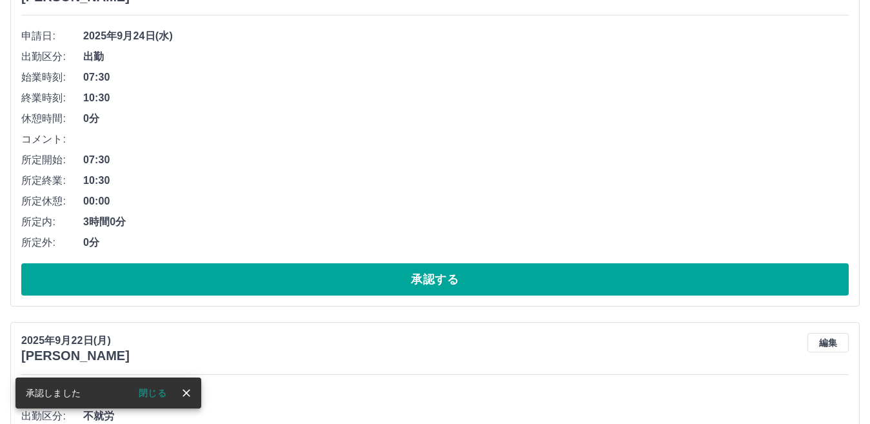
scroll to position [556, 0]
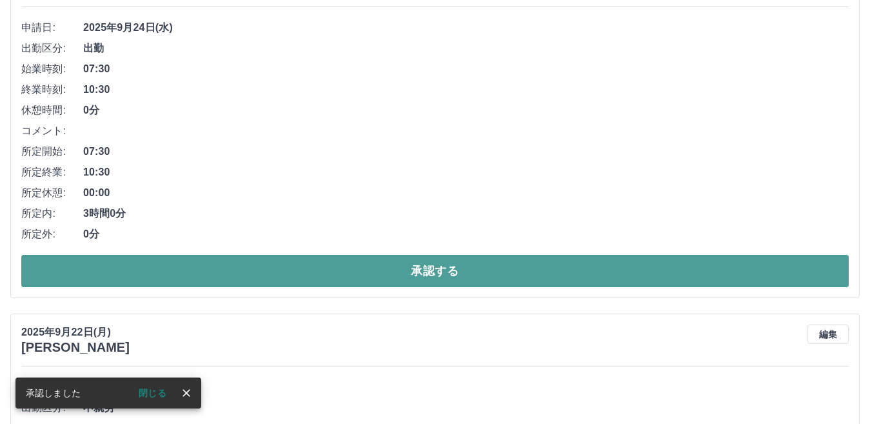
click at [255, 272] on button "承認する" at bounding box center [435, 271] width 828 height 32
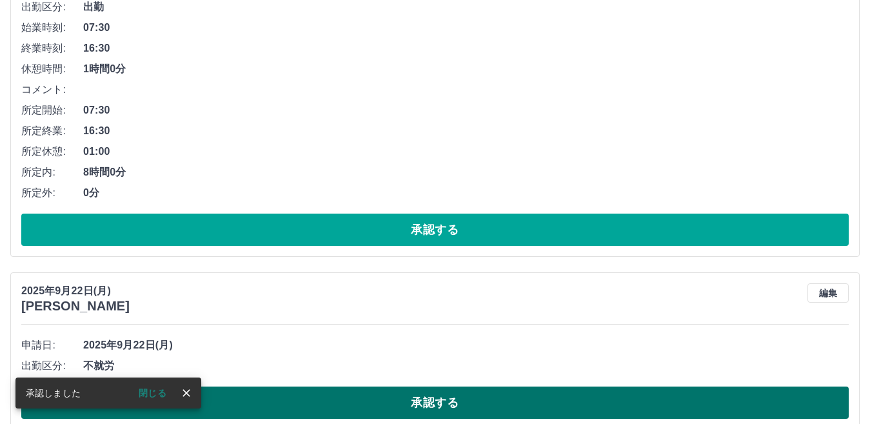
scroll to position [261, 0]
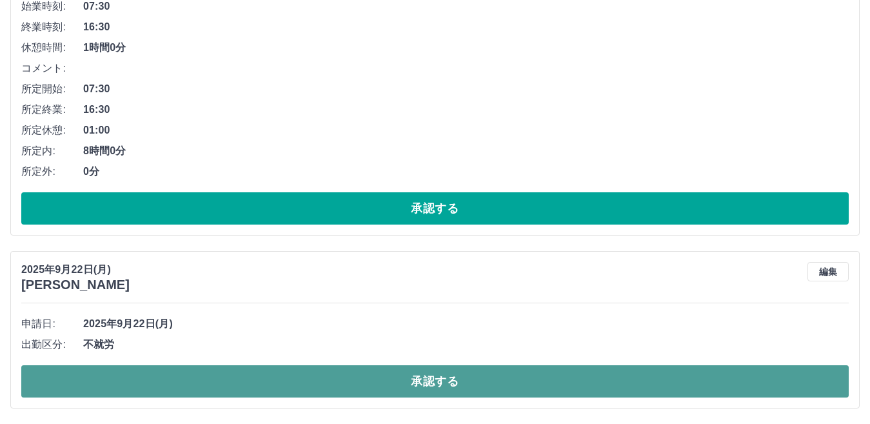
click at [301, 387] on button "承認する" at bounding box center [435, 381] width 828 height 32
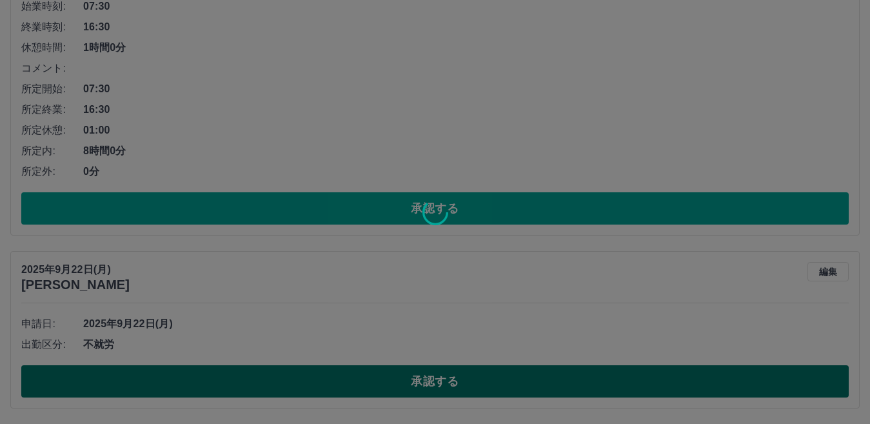
scroll to position [88, 0]
